Goal: Task Accomplishment & Management: Use online tool/utility

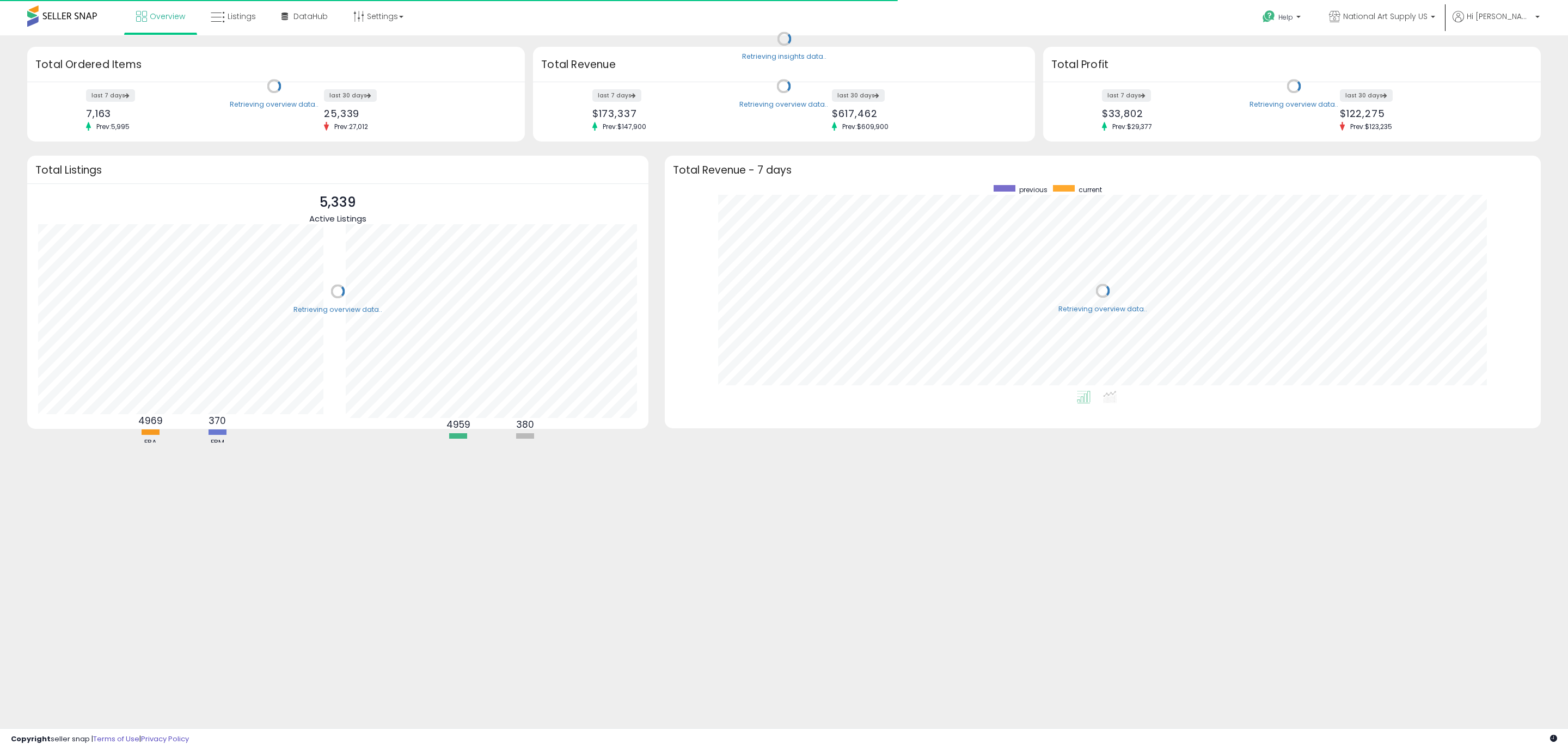
scroll to position [206, 854]
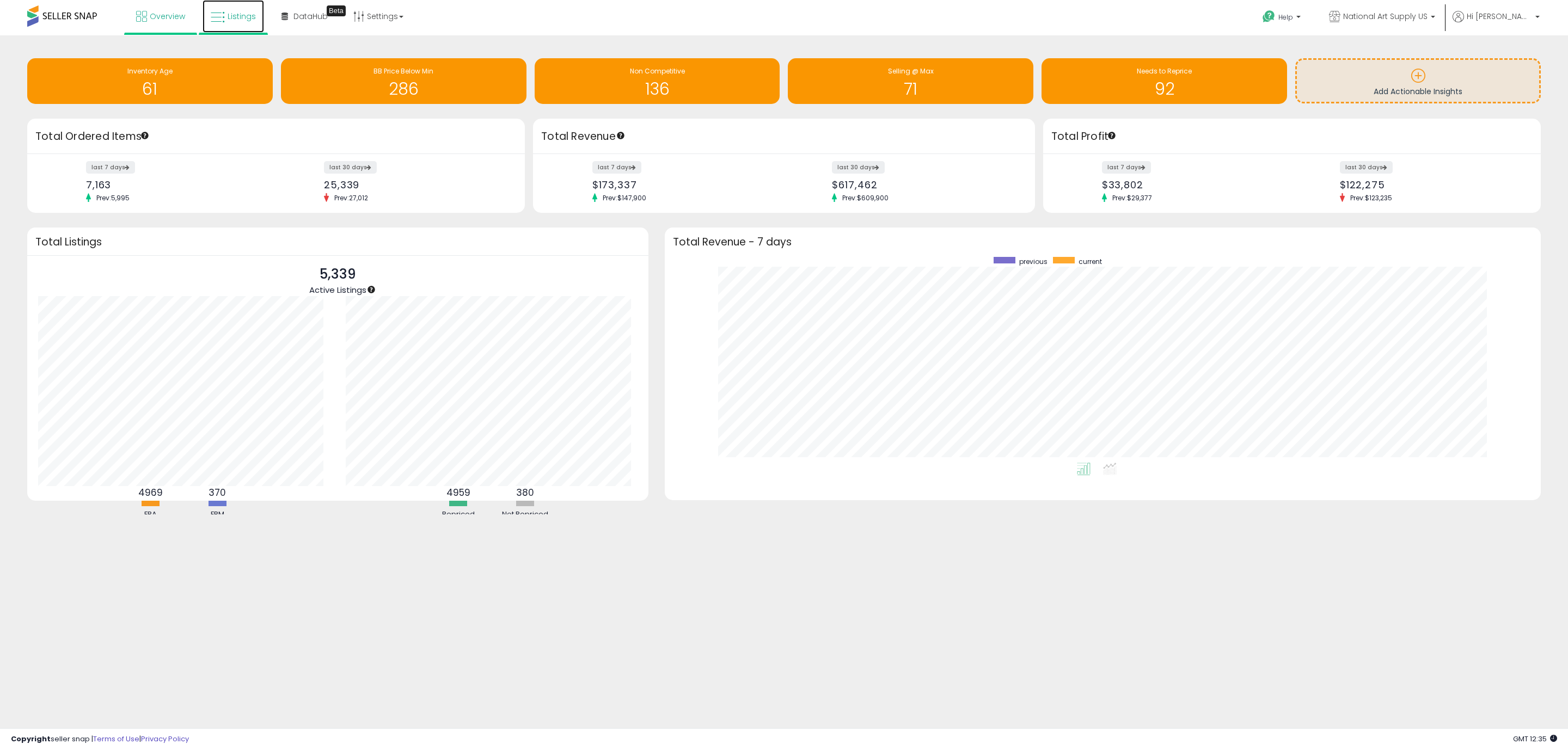
click at [246, 8] on link "Listings" at bounding box center [233, 16] width 61 height 33
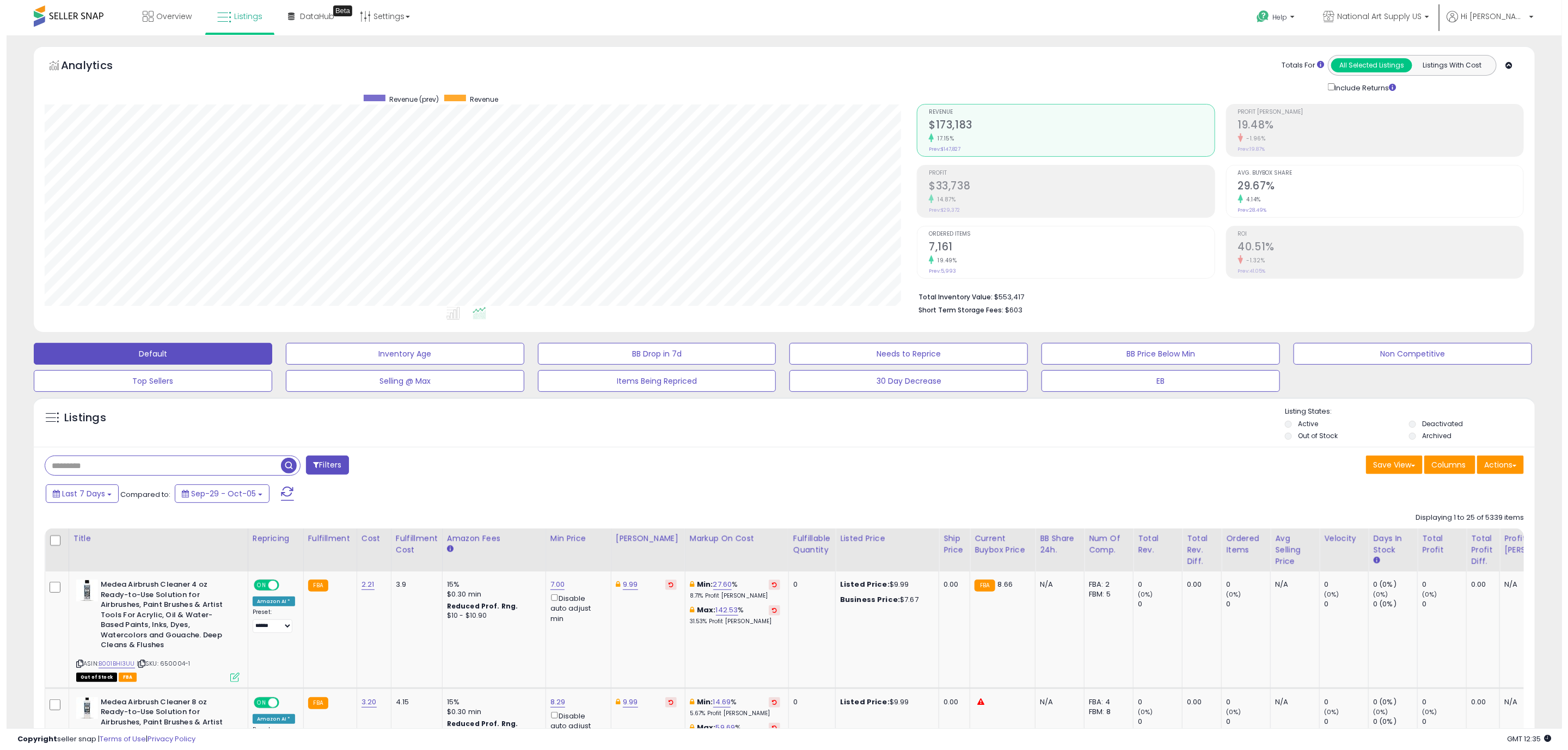
scroll to position [224, 872]
click at [191, 469] on input "text" at bounding box center [156, 466] width 236 height 19
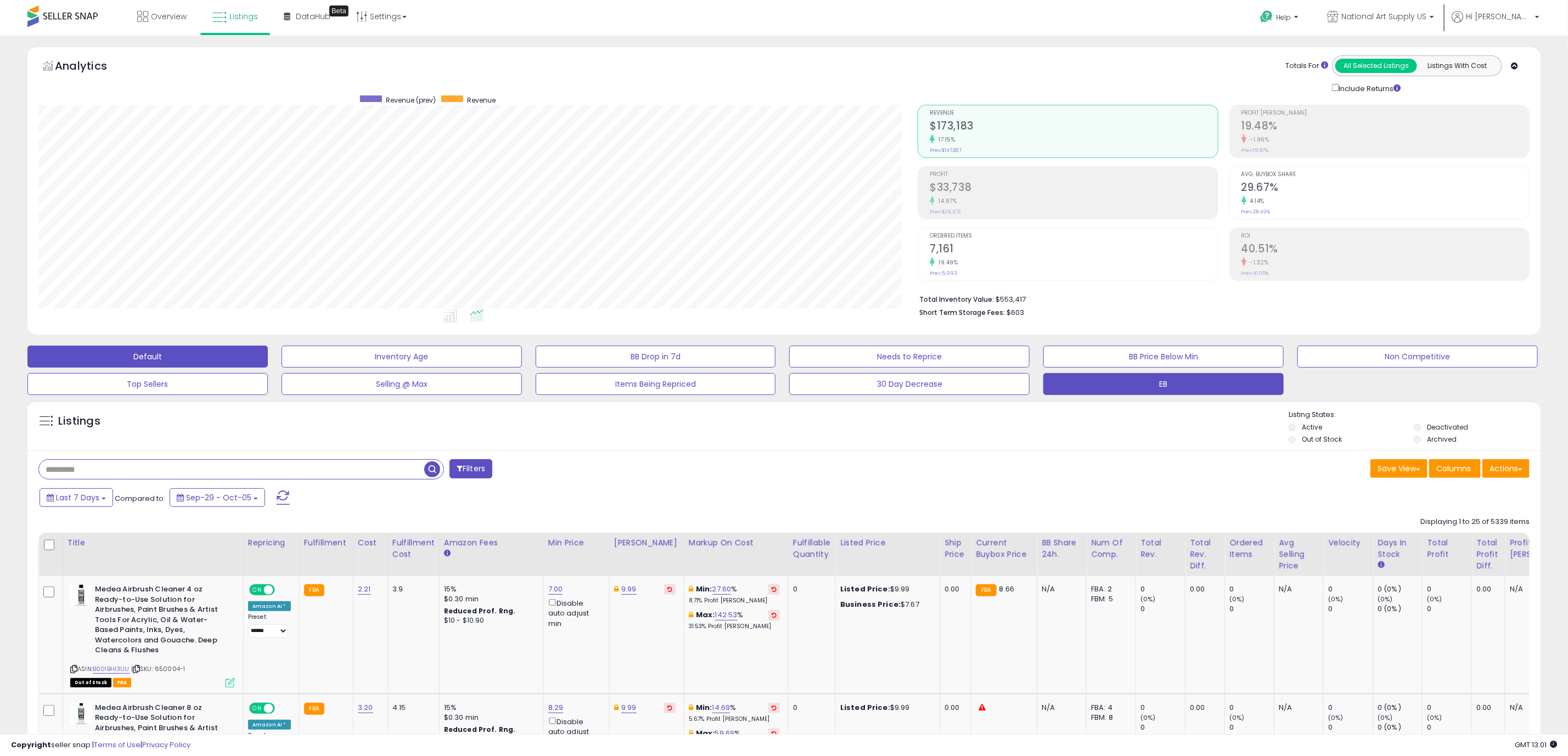
click at [1113, 379] on button "EB" at bounding box center [1163, 385] width 240 height 22
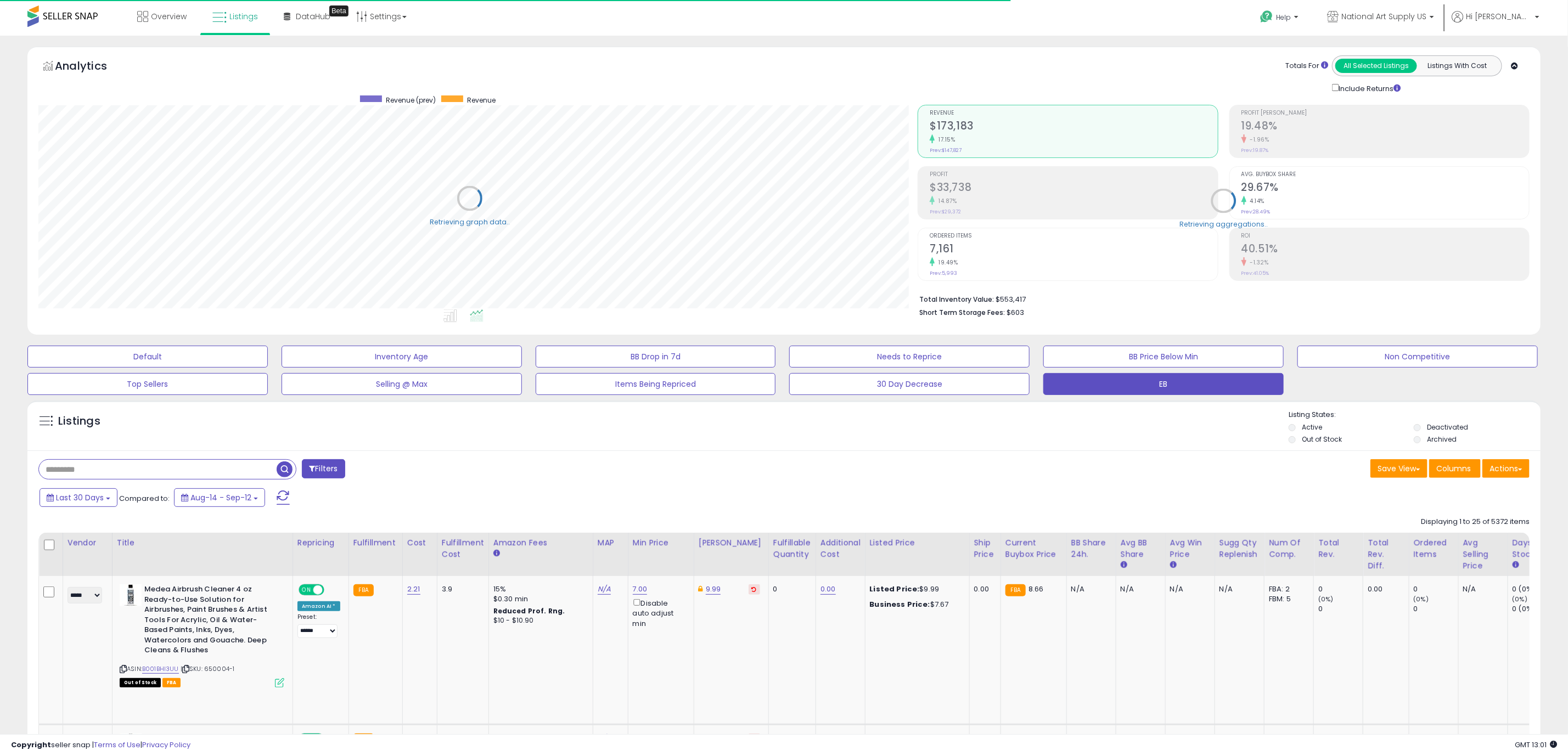
scroll to position [548626, 547953]
click at [173, 469] on input "text" at bounding box center [158, 469] width 238 height 19
click at [336, 471] on input "text" at bounding box center [231, 469] width 385 height 19
paste input "**********"
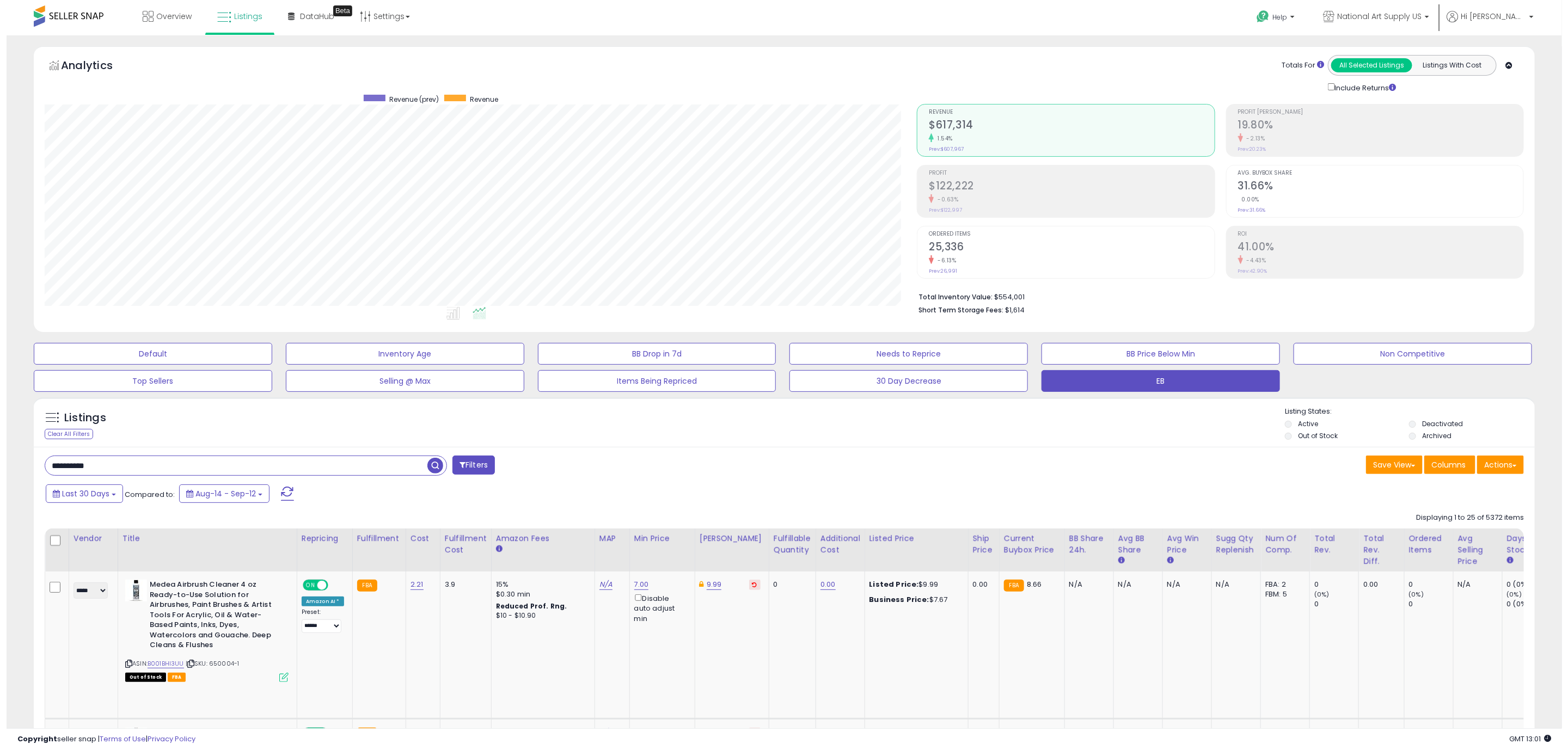
scroll to position [224, 872]
type input "**********"
